Goal: Task Accomplishment & Management: Use online tool/utility

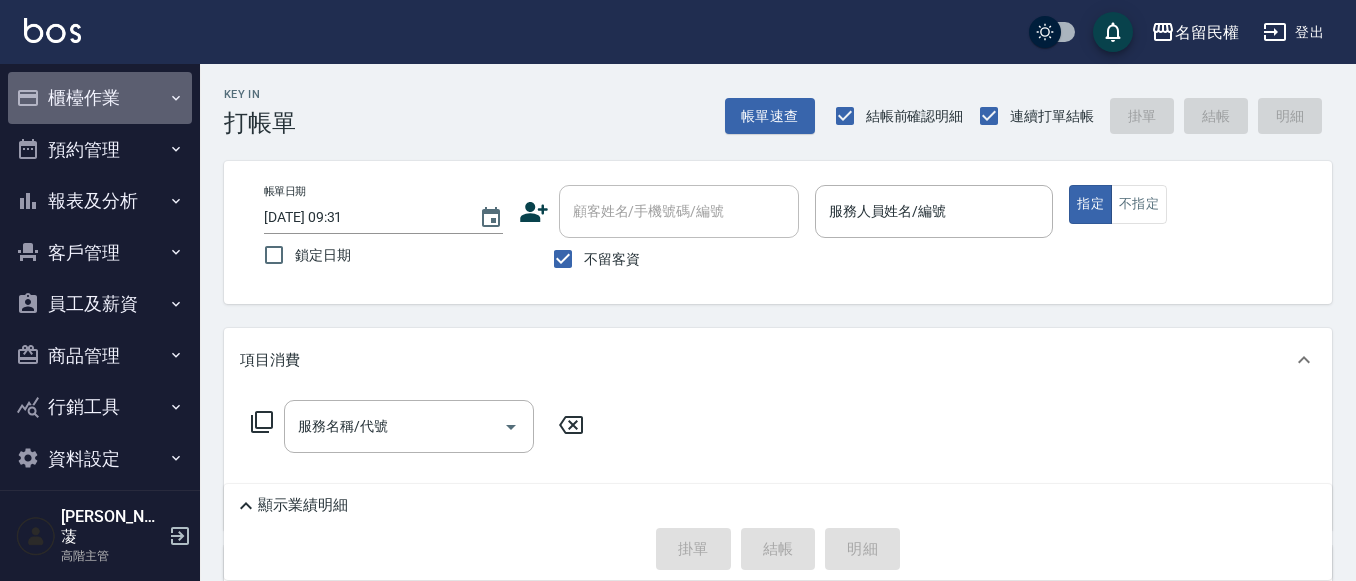
click at [155, 106] on button "櫃檯作業" at bounding box center [100, 98] width 184 height 52
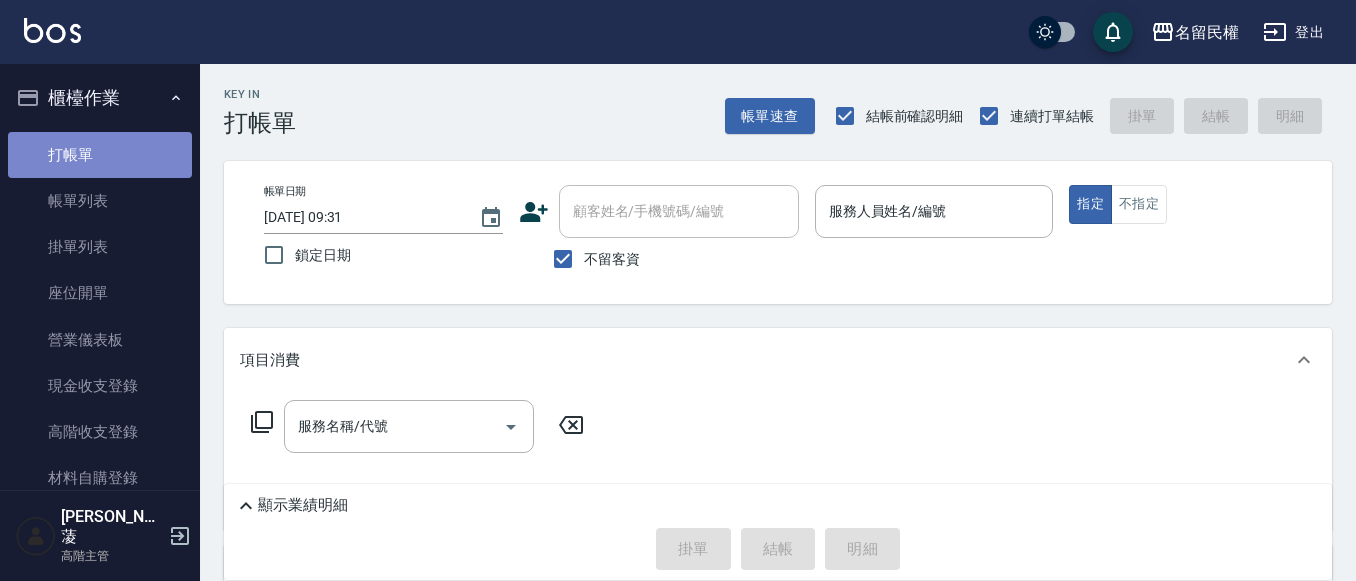
click at [129, 165] on link "打帳單" at bounding box center [100, 155] width 184 height 46
click at [956, 228] on input "服務人員姓名/編號" at bounding box center [934, 211] width 221 height 35
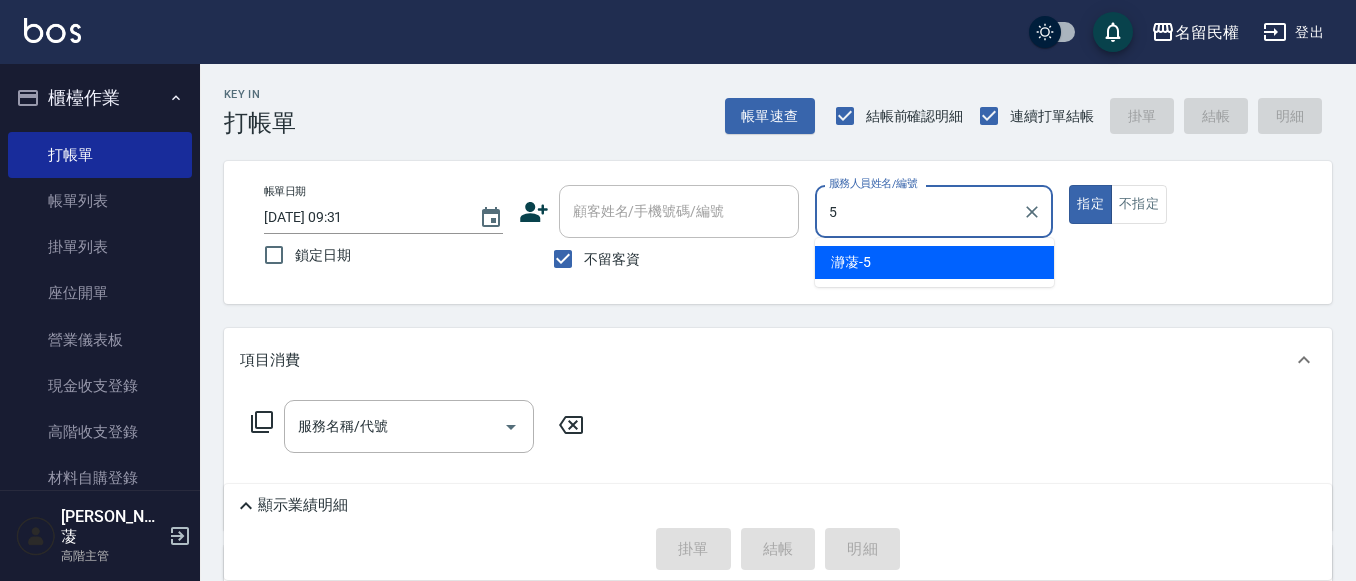
type input "瀞蓤-5"
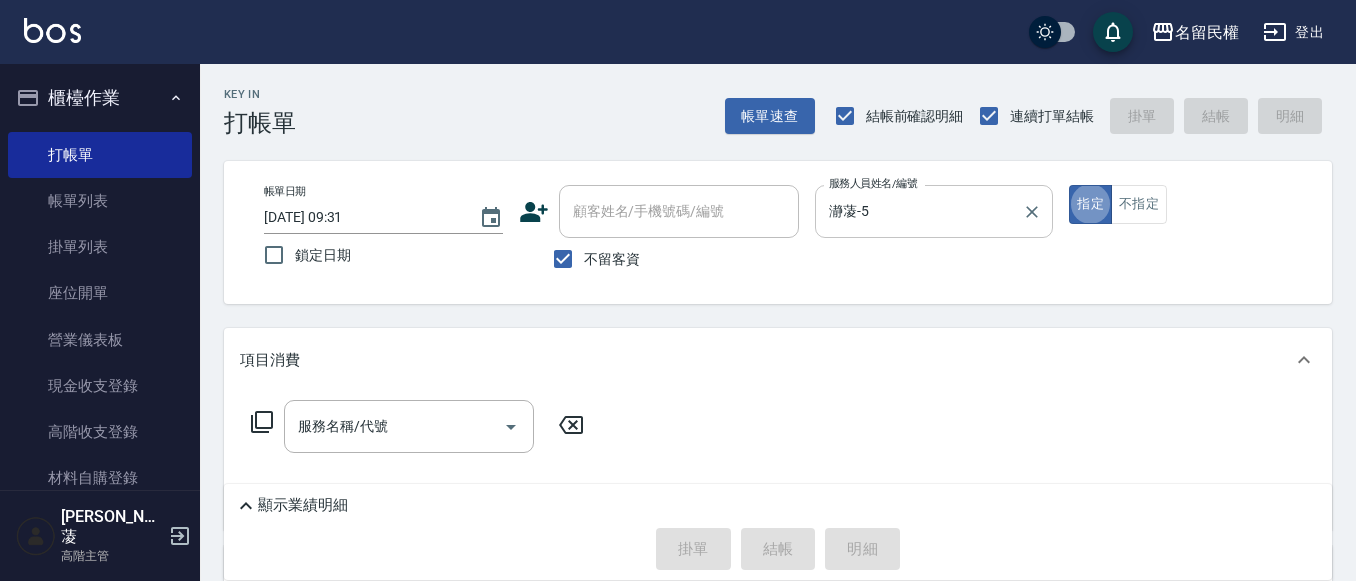
type button "true"
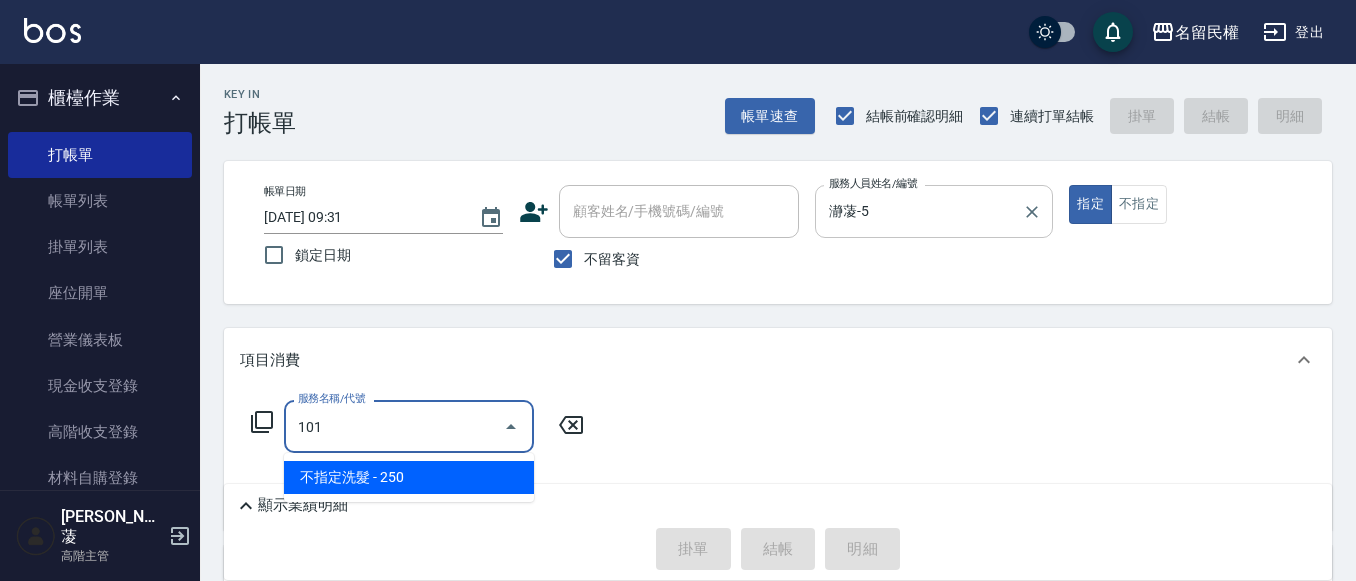
type input "不指定洗髮(101)"
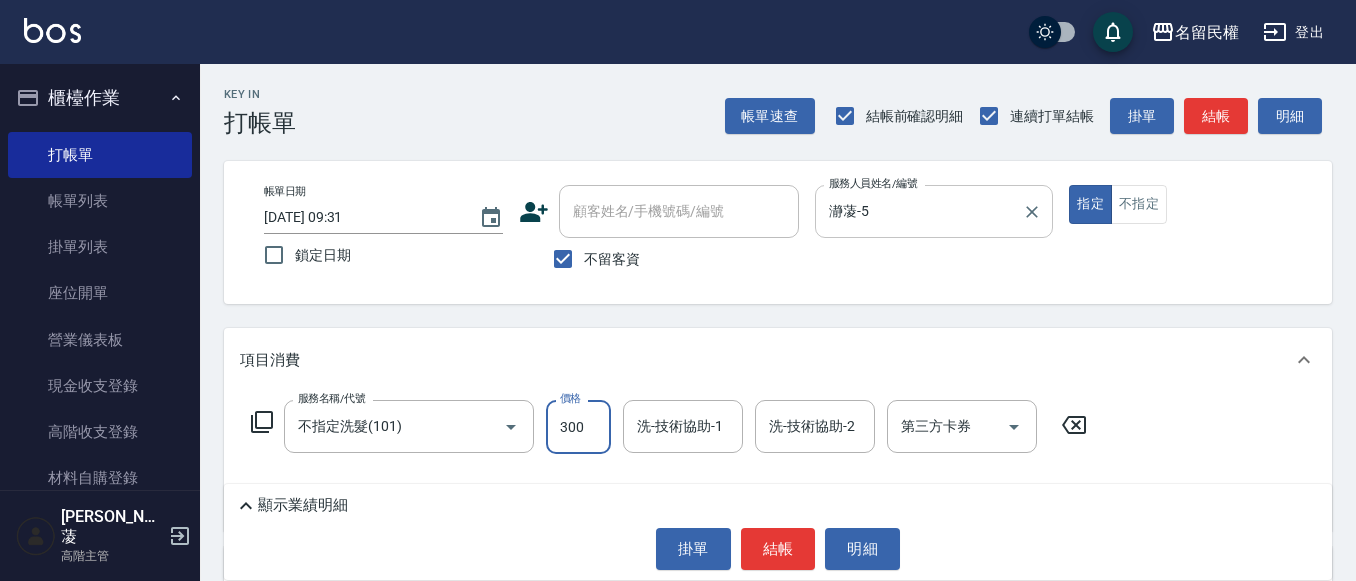
type input "300"
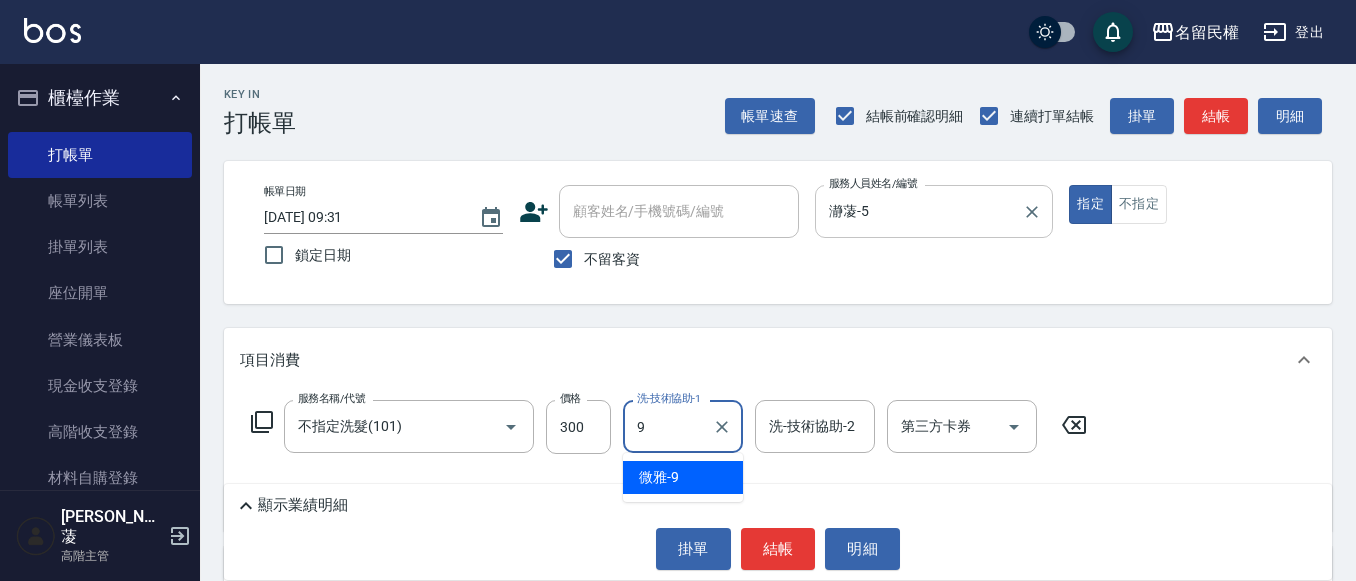
type input "微雅-9"
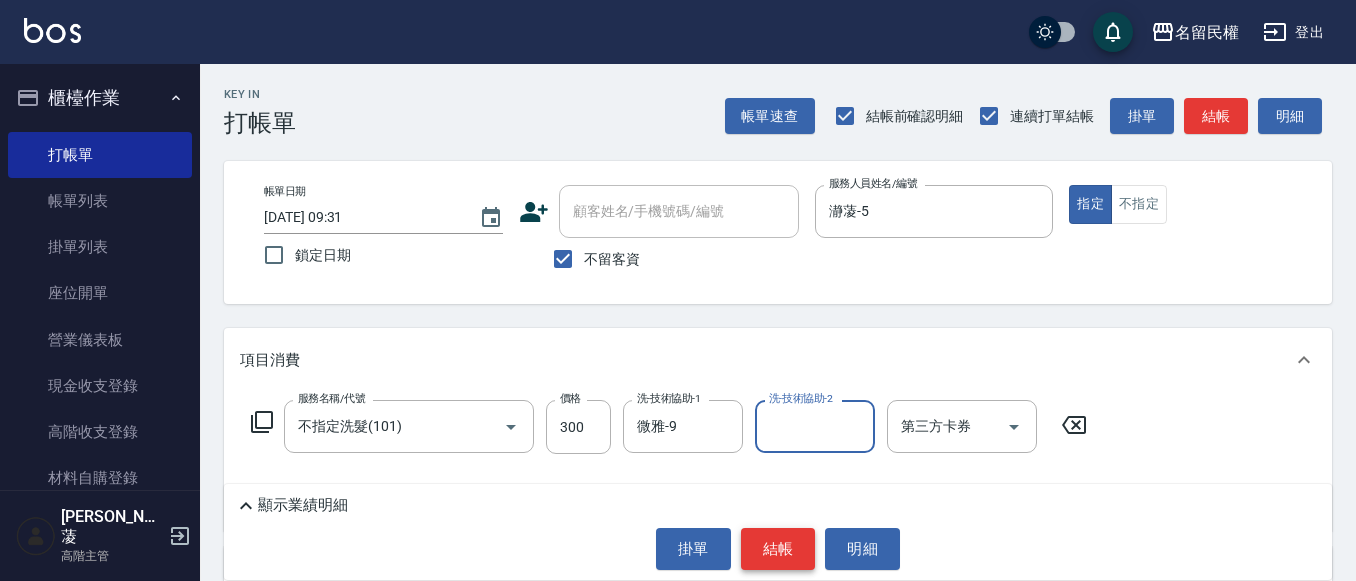
click at [808, 546] on button "結帳" at bounding box center [778, 549] width 75 height 42
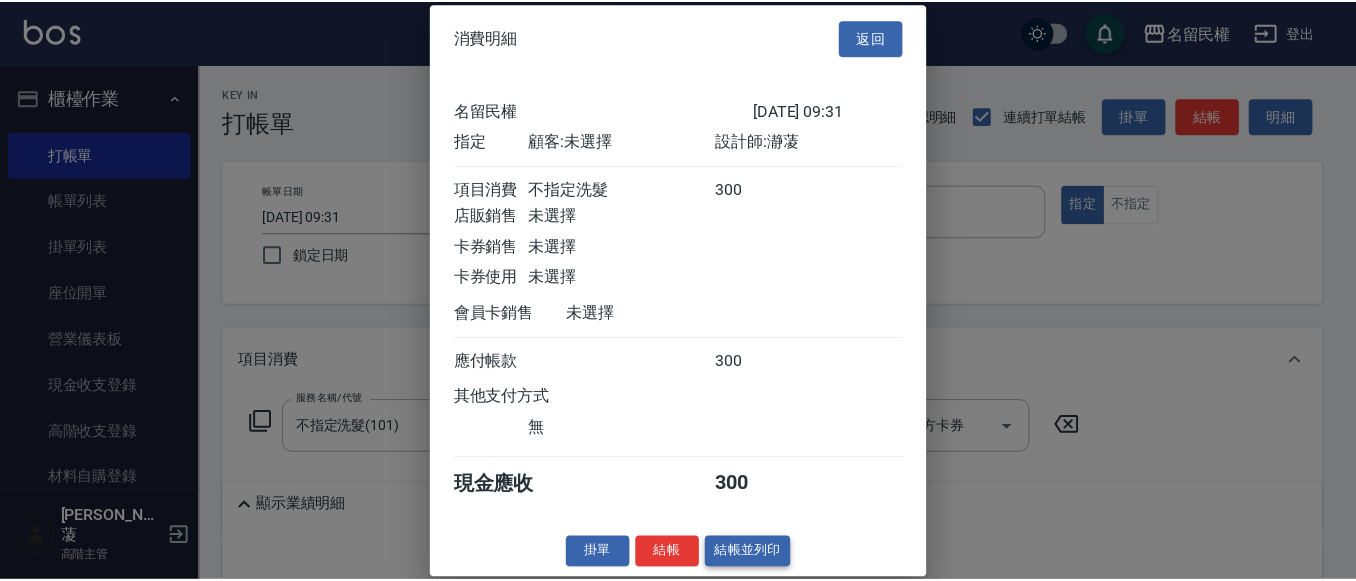
scroll to position [26, 0]
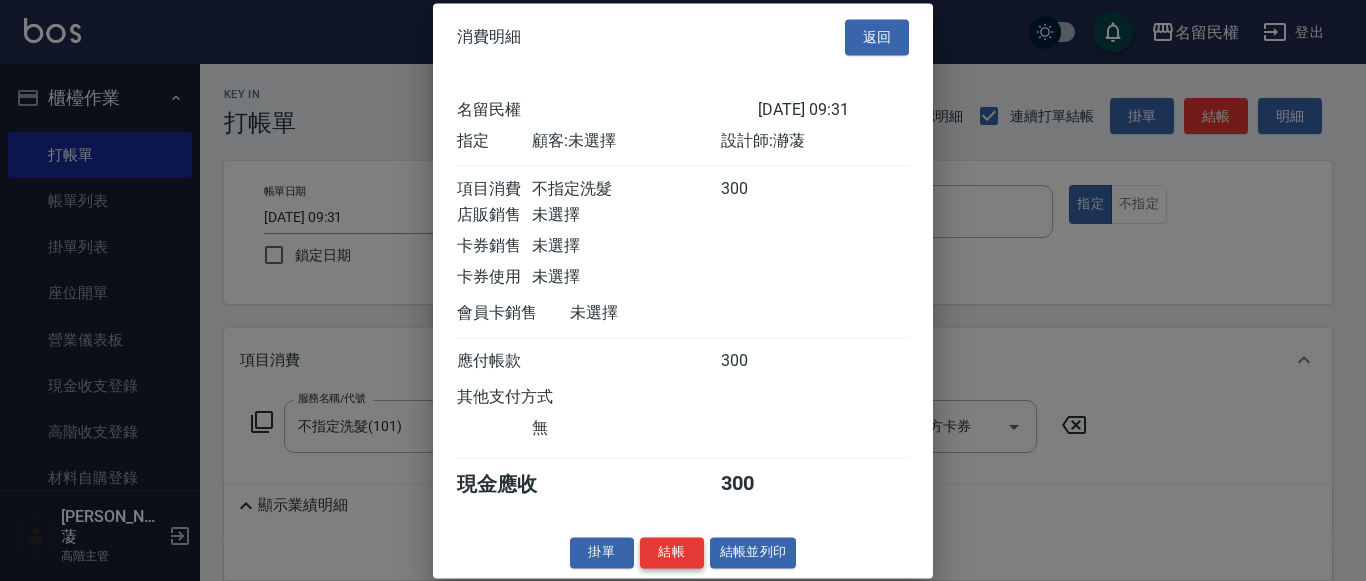
click at [694, 546] on button "結帳" at bounding box center [672, 552] width 64 height 31
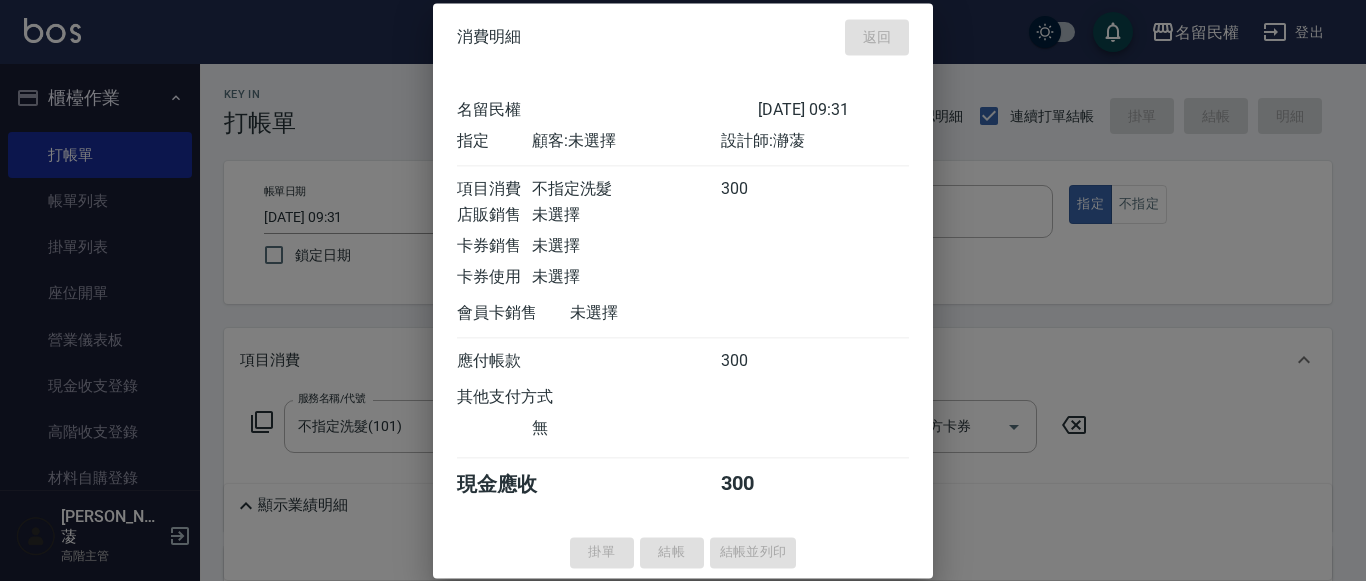
type input "[DATE] 09:59"
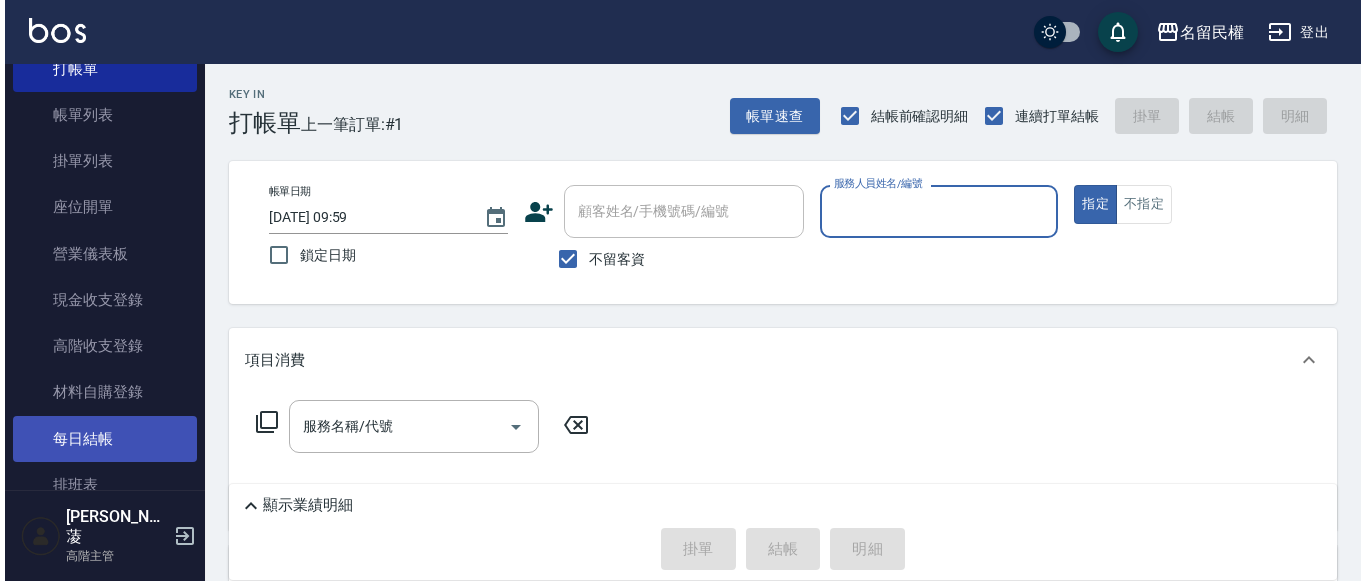
scroll to position [200, 0]
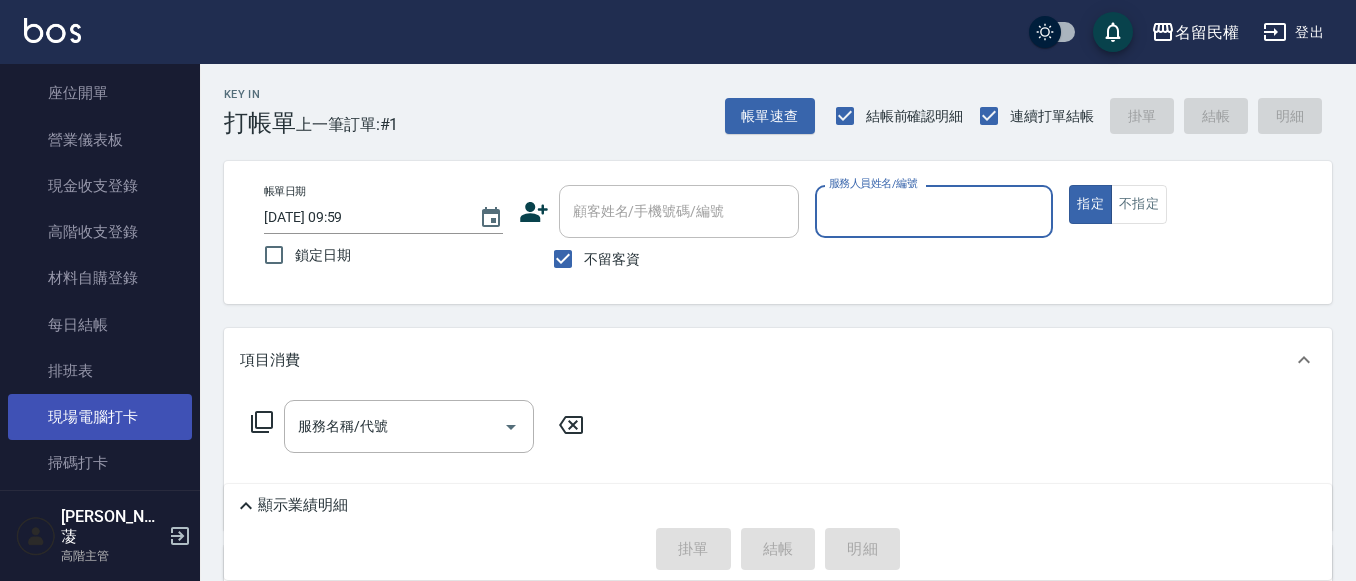
click at [117, 413] on link "現場電腦打卡" at bounding box center [100, 417] width 184 height 46
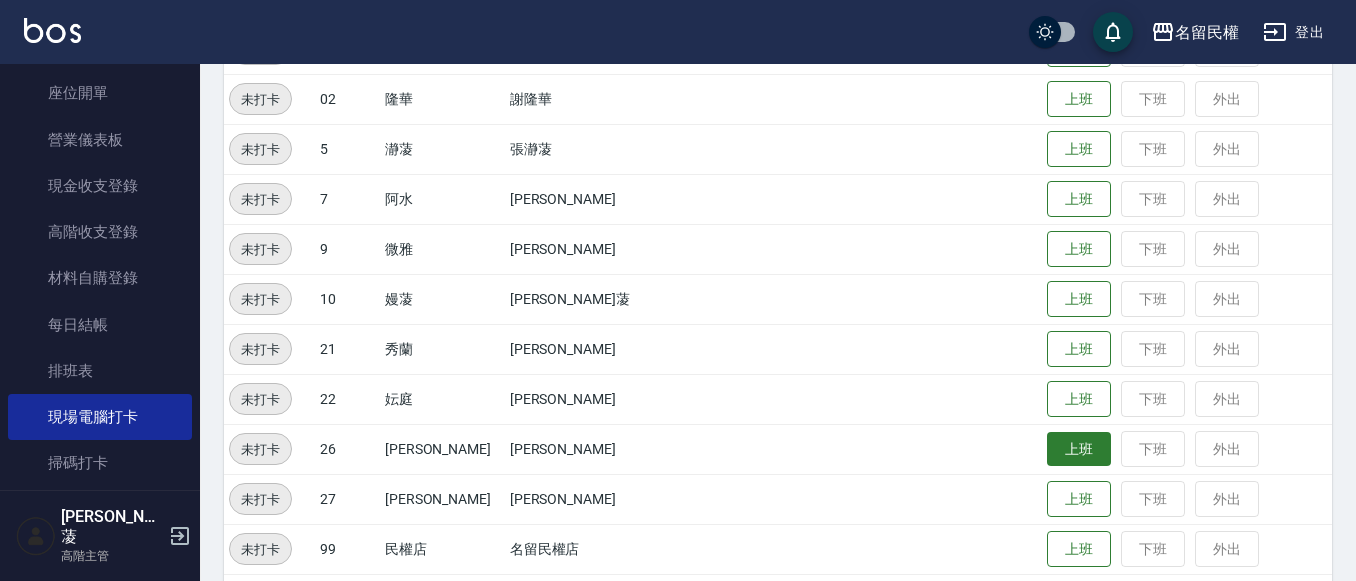
scroll to position [300, 0]
click at [1047, 437] on button "上班" at bounding box center [1079, 448] width 64 height 35
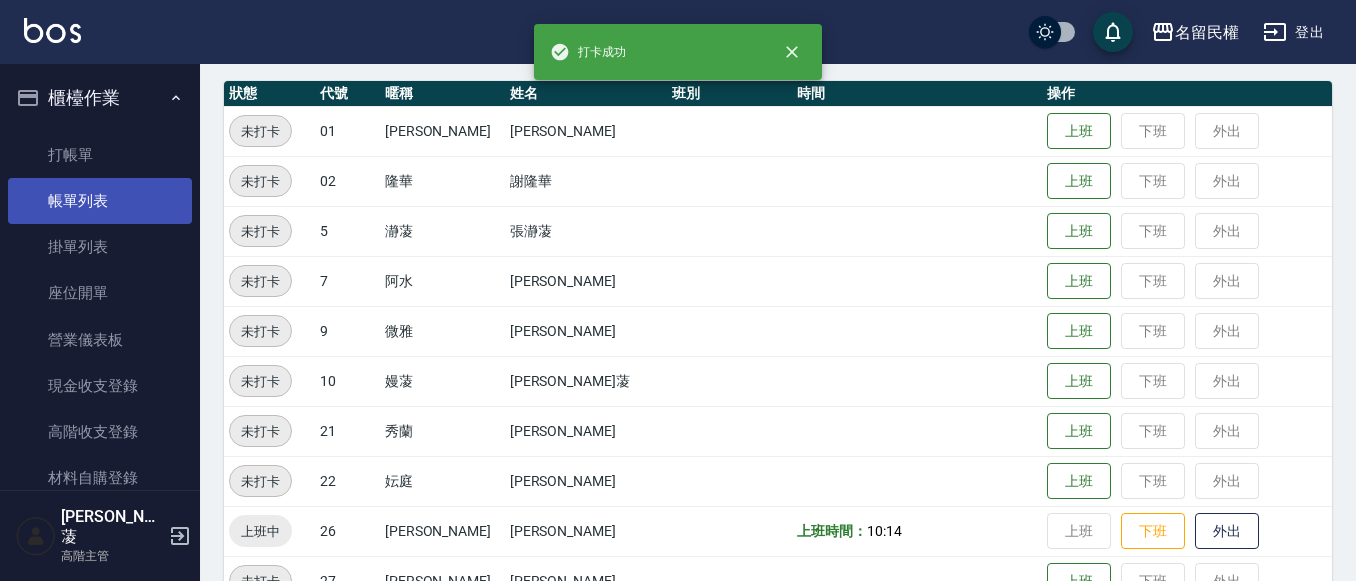
scroll to position [100, 0]
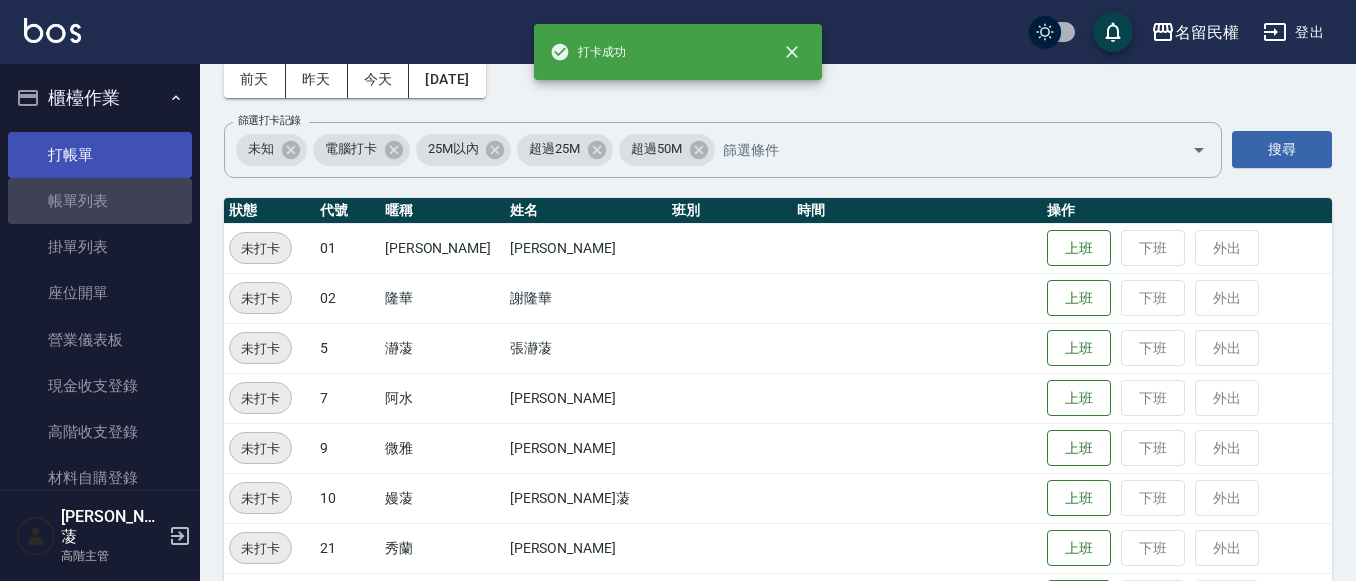
drag, startPoint x: 137, startPoint y: 177, endPoint x: 139, endPoint y: 159, distance: 18.1
click at [137, 174] on ul "打帳單 帳單列表 掛單列表 座位開單 營業儀表板 現金收支登錄 高階收支登錄 材料自購登錄 每日結帳 排班表 現場電腦打卡 掃碼打卡" at bounding box center [100, 409] width 184 height 571
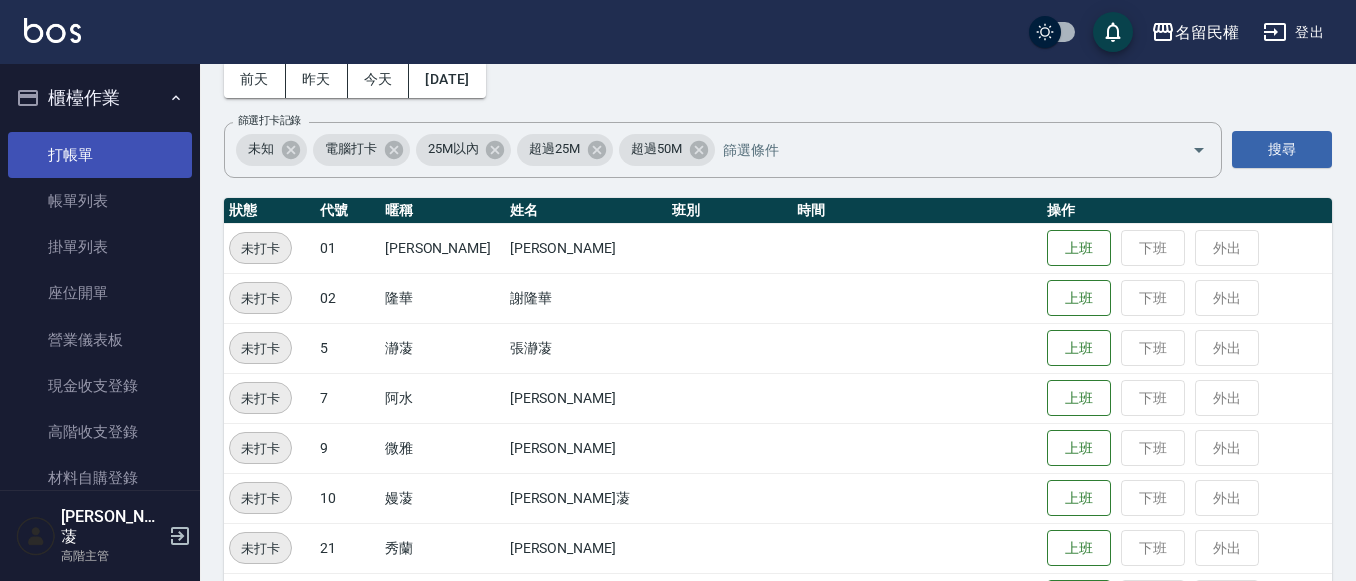
click at [139, 159] on link "打帳單" at bounding box center [100, 155] width 184 height 46
